Goal: Task Accomplishment & Management: Manage account settings

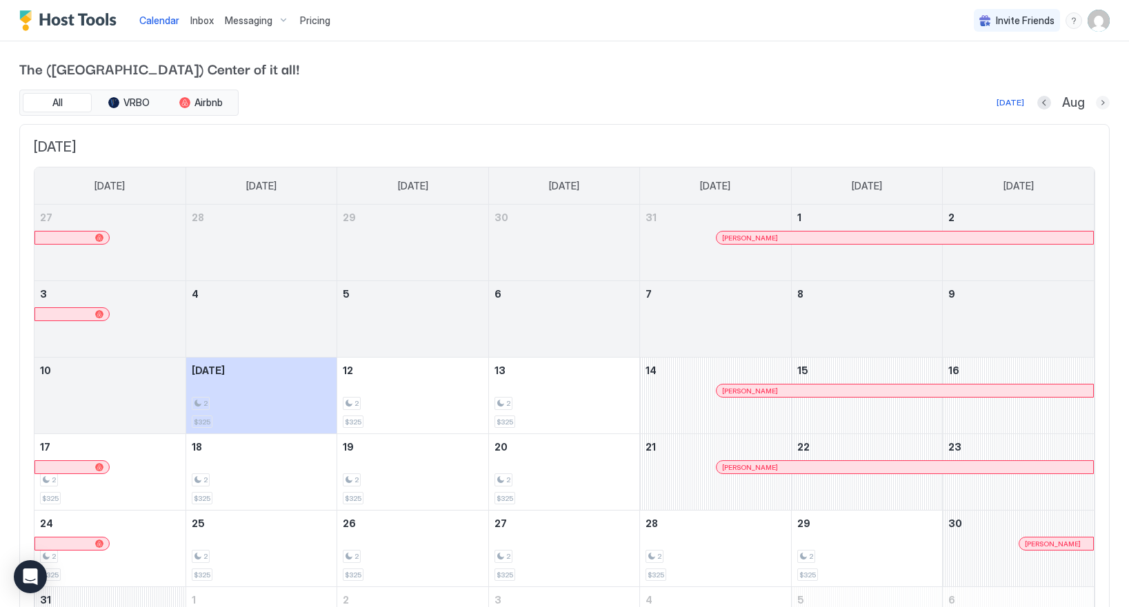
click at [1096, 103] on button "Next month" at bounding box center [1103, 103] width 14 height 14
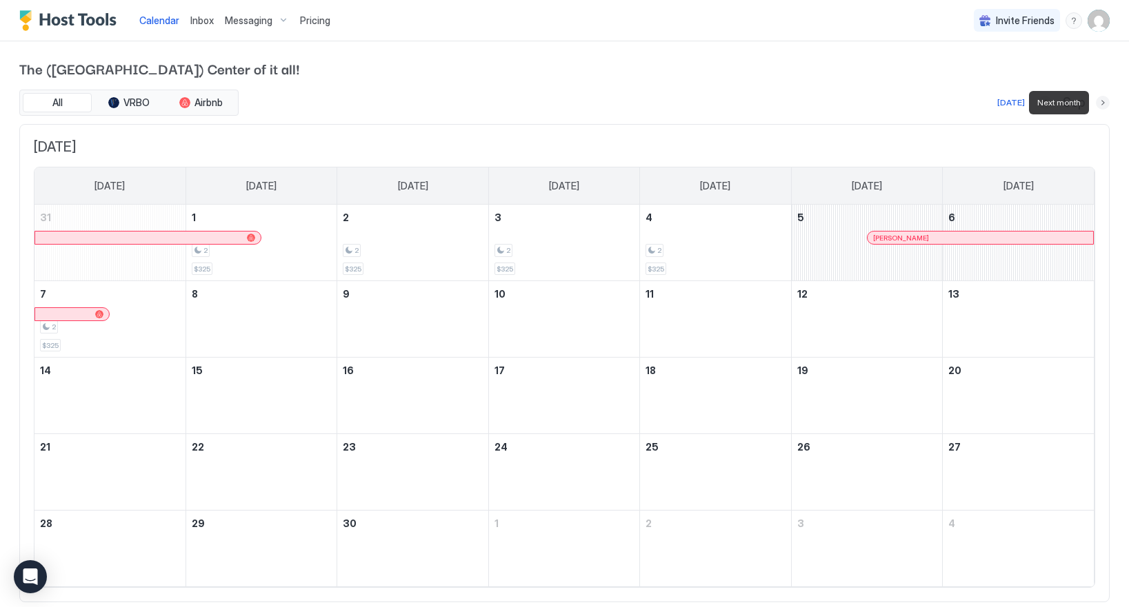
click at [1105, 119] on div "All VRBO Airbnb [DATE] Sep [DATE] [DATE] [DATE] [DATE] [DATE] [DATE] [DATE] [DA…" at bounding box center [564, 346] width 1090 height 513
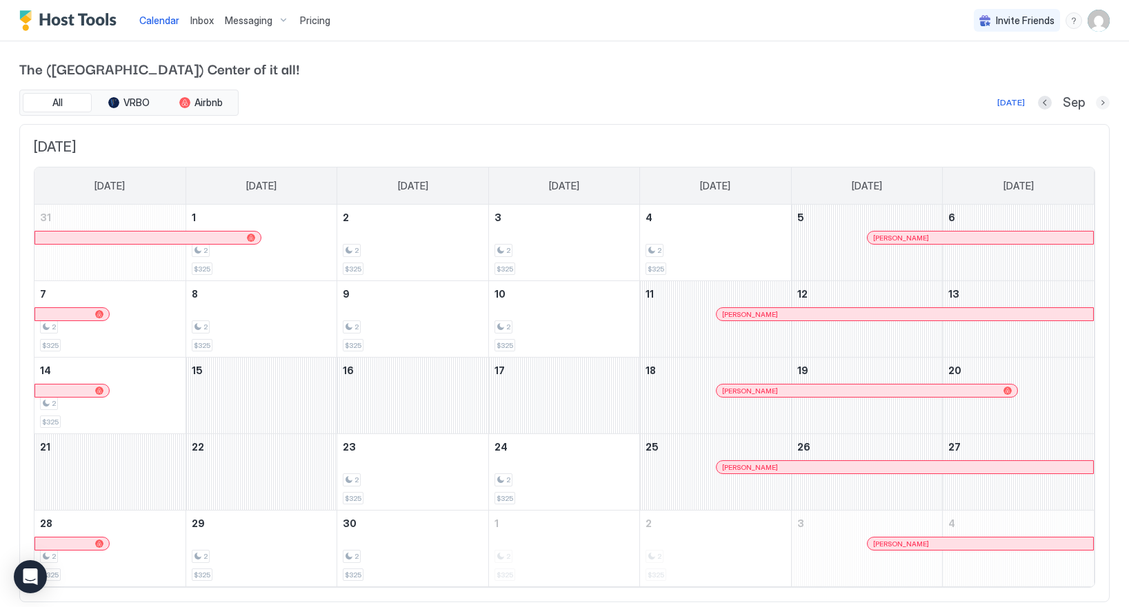
click at [1102, 105] on button "Next month" at bounding box center [1103, 103] width 14 height 14
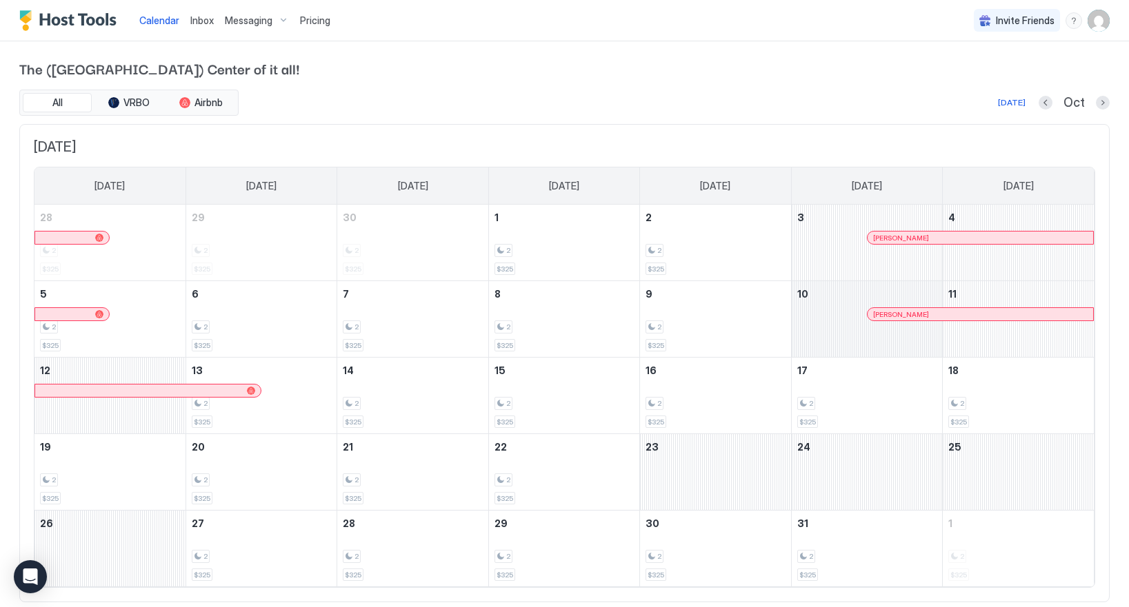
scroll to position [37, 0]
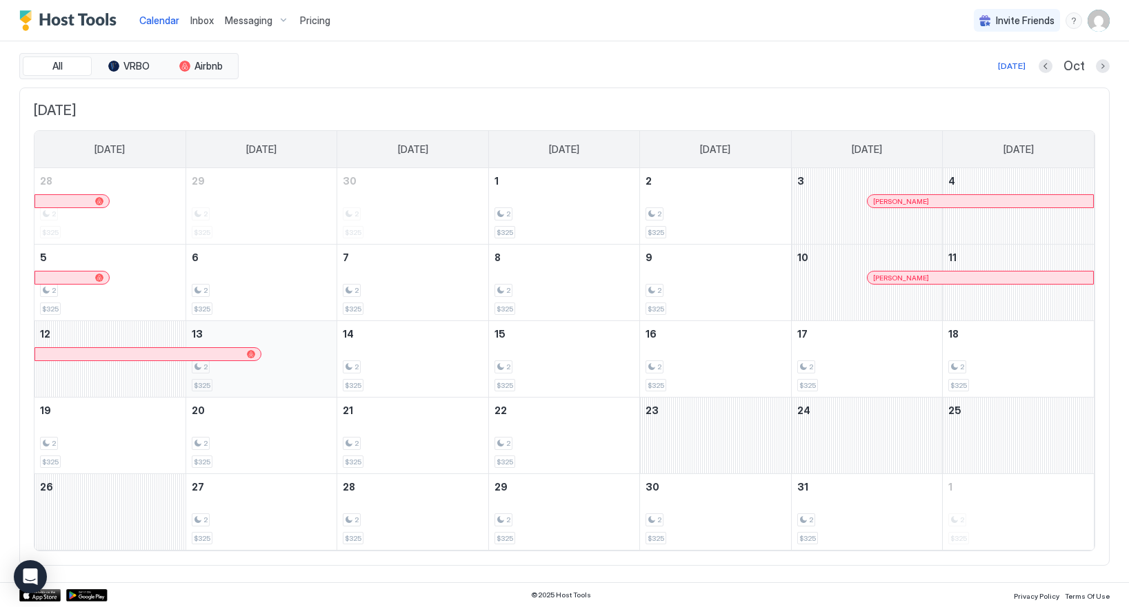
click at [300, 372] on div "2" at bounding box center [261, 367] width 139 height 13
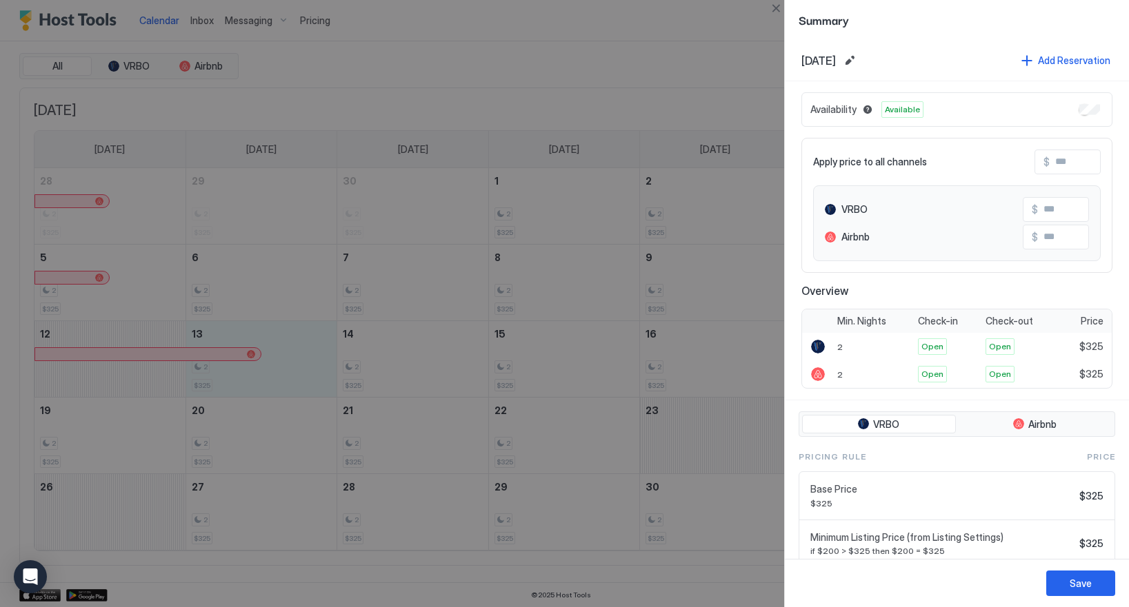
scroll to position [52, 0]
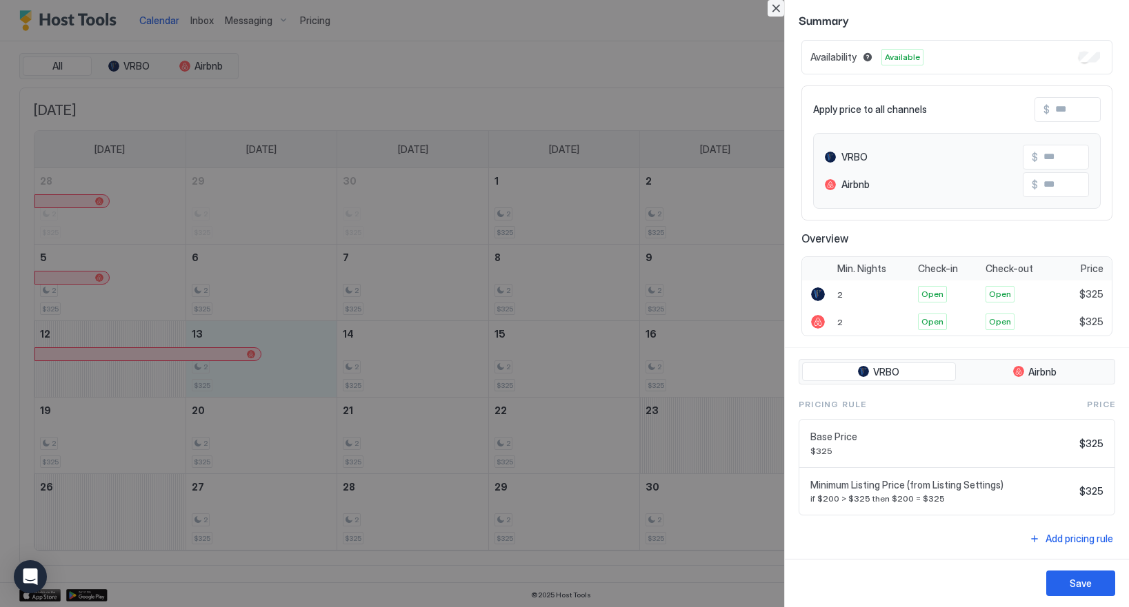
click at [776, 8] on button "Close" at bounding box center [775, 8] width 17 height 17
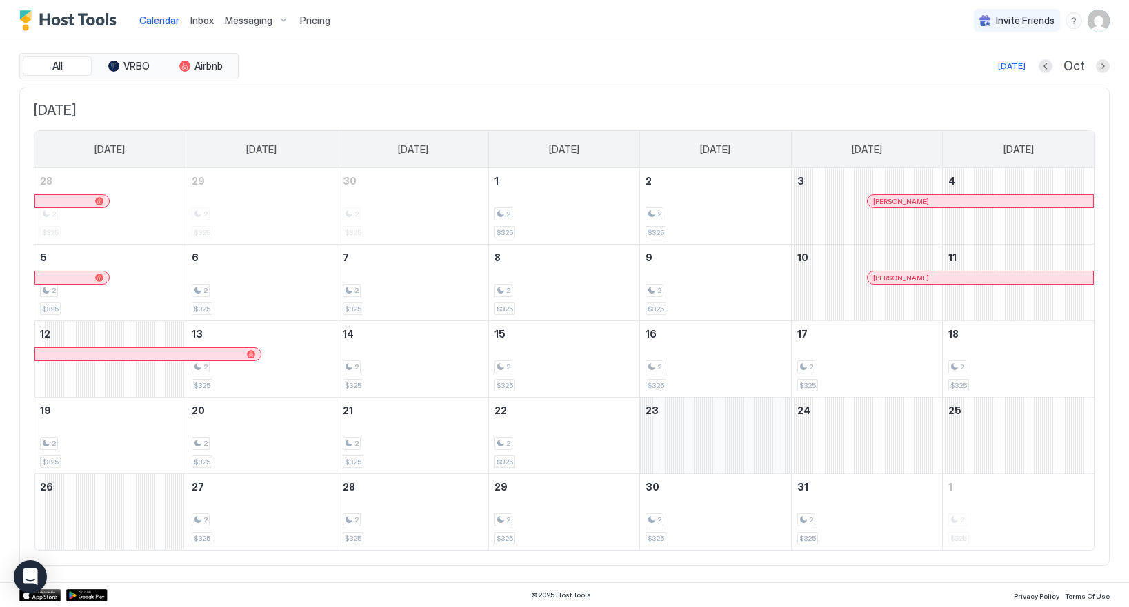
click at [750, 447] on div "October 23, 2025" at bounding box center [715, 436] width 150 height 76
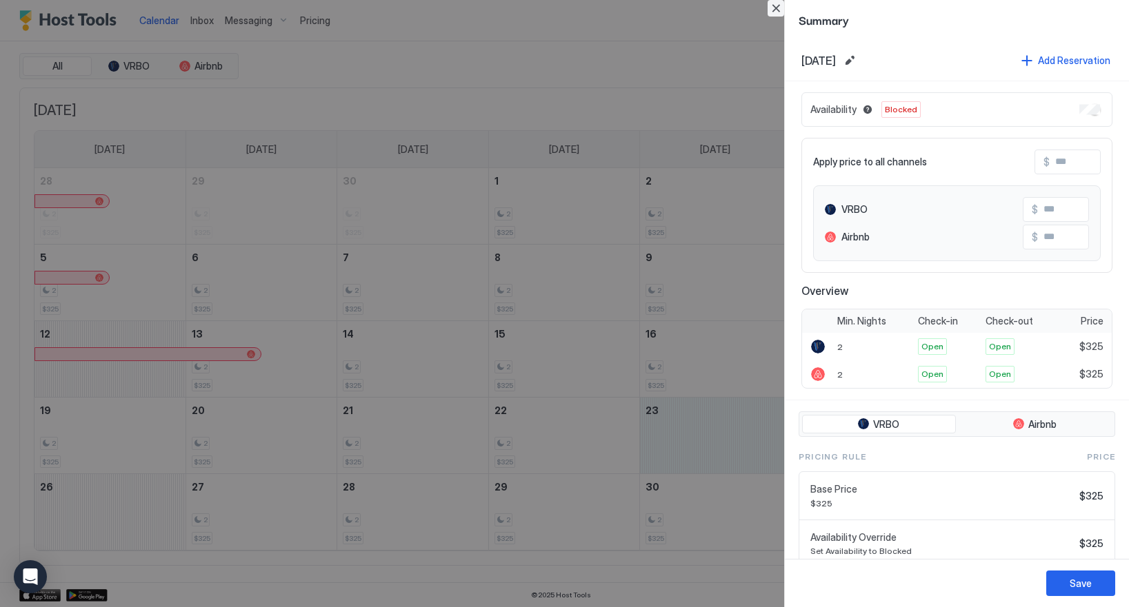
click at [776, 6] on button "Close" at bounding box center [775, 8] width 17 height 17
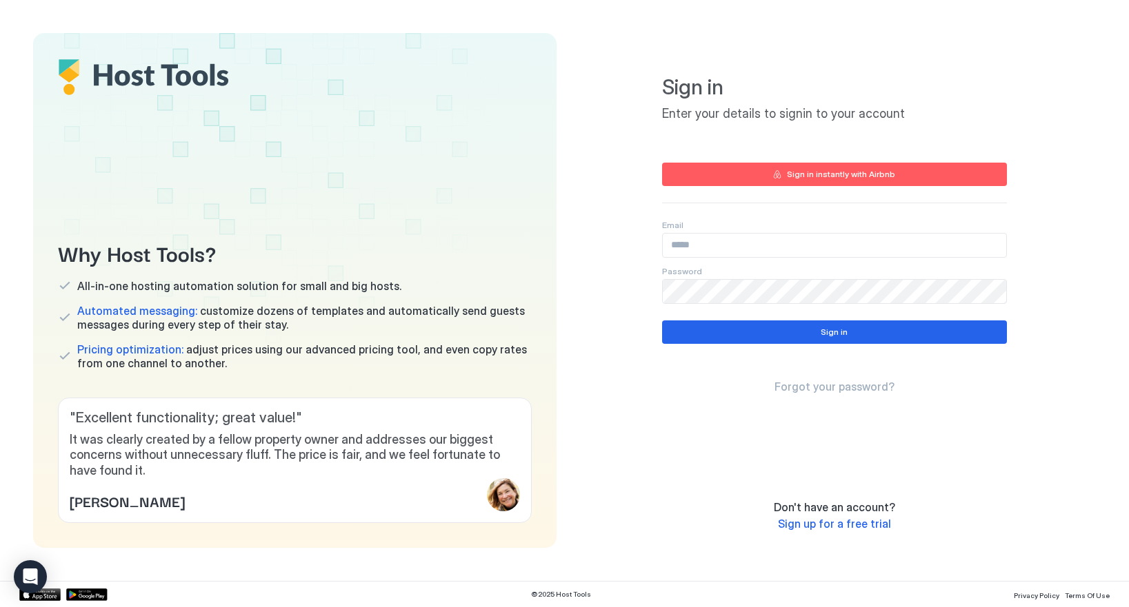
click at [705, 239] on input "Input Field" at bounding box center [834, 245] width 343 height 23
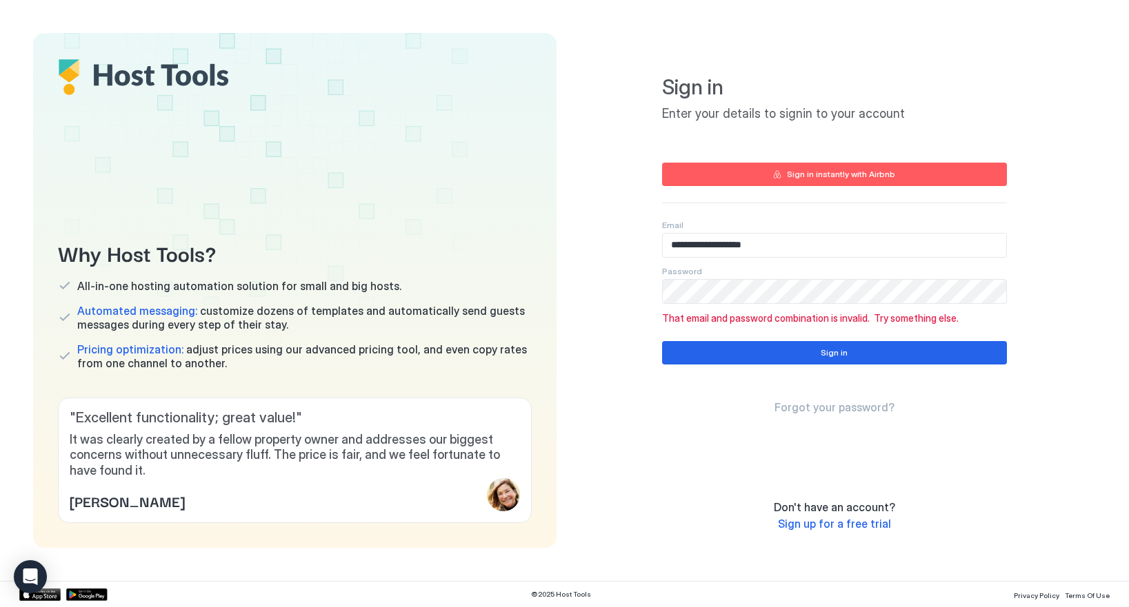
click at [711, 245] on input "**********" at bounding box center [834, 245] width 343 height 23
paste input "Input Field"
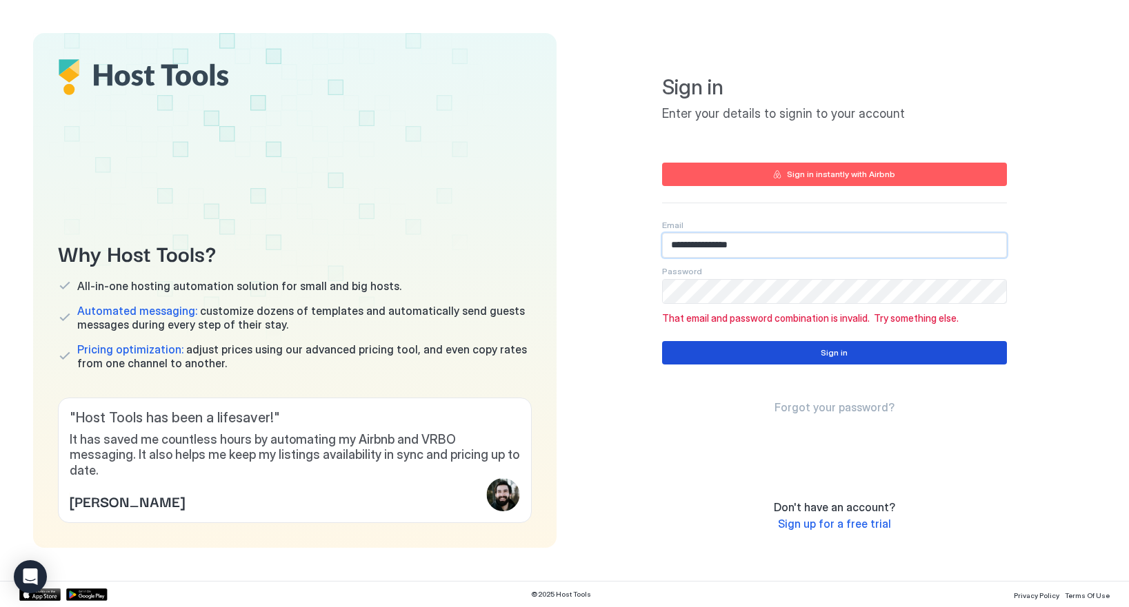
type input "**********"
click at [705, 350] on button "Sign in" at bounding box center [834, 352] width 345 height 23
